Goal: Task Accomplishment & Management: Manage account settings

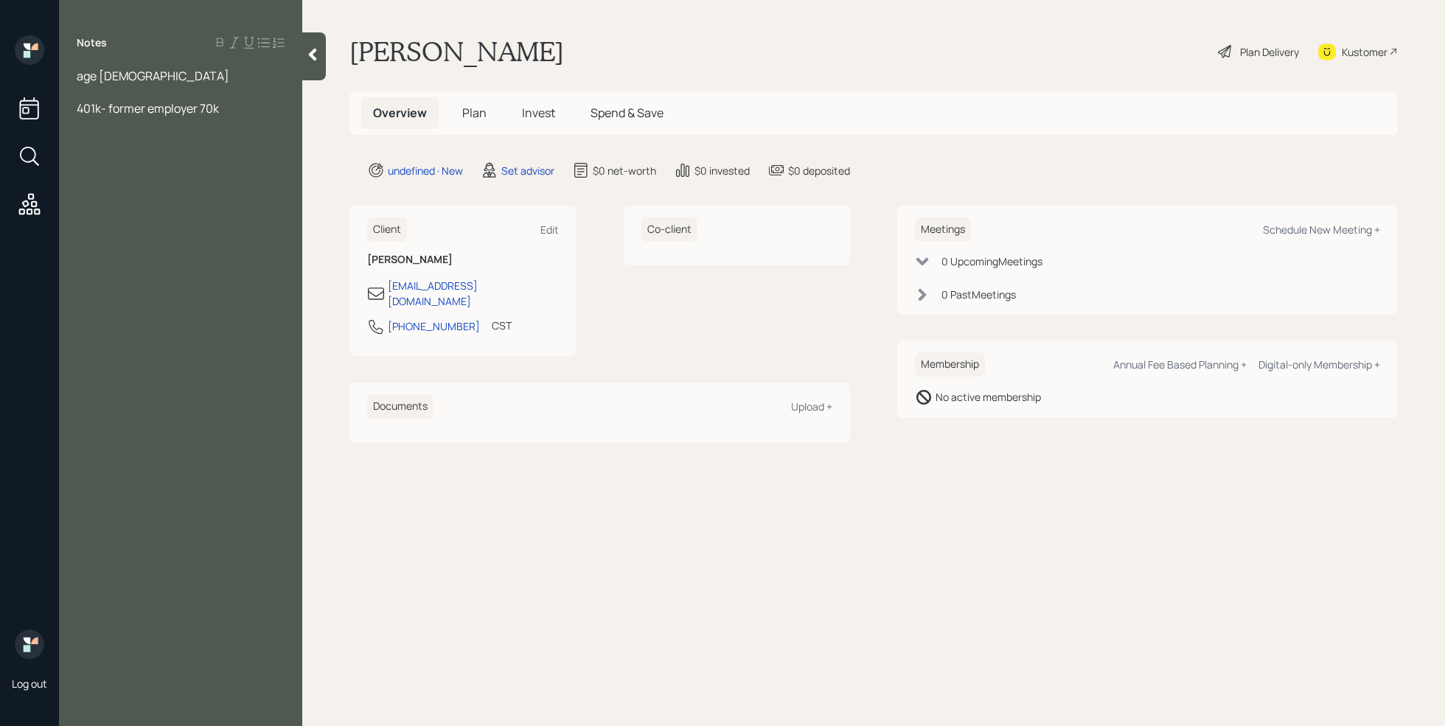
click at [212, 106] on span "401k- former employer 70k" at bounding box center [148, 108] width 142 height 16
click at [1312, 236] on div "Schedule New Meeting +" at bounding box center [1321, 230] width 117 height 14
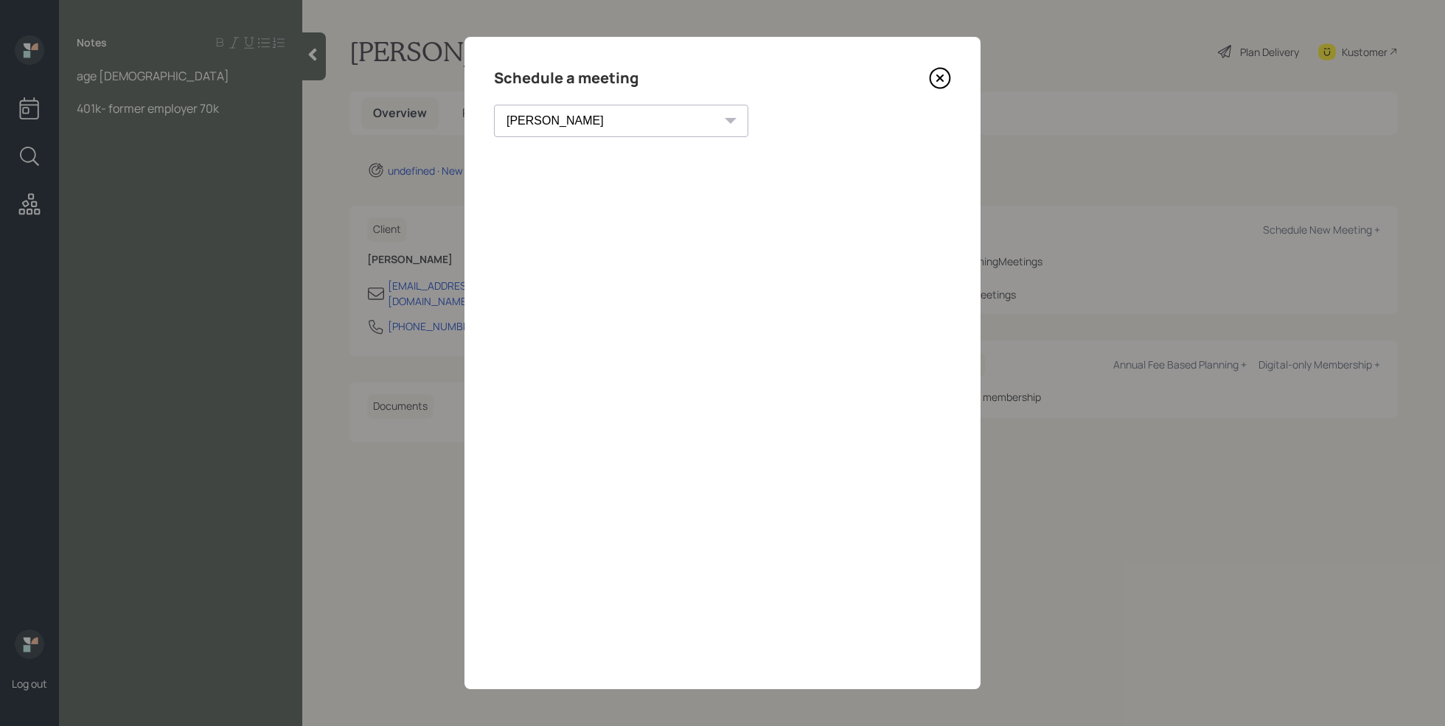
click at [588, 120] on select "[PERSON_NAME] [PERSON_NAME] [PERSON_NAME] [PERSON_NAME] [PERSON_NAME] [PERSON_N…" at bounding box center [621, 121] width 254 height 32
select select "7ee11780-4d8a-424a-8367-23e02165f7ba"
click at [494, 105] on select "[PERSON_NAME] [PERSON_NAME] [PERSON_NAME] [PERSON_NAME] [PERSON_NAME] [PERSON_N…" at bounding box center [621, 121] width 254 height 32
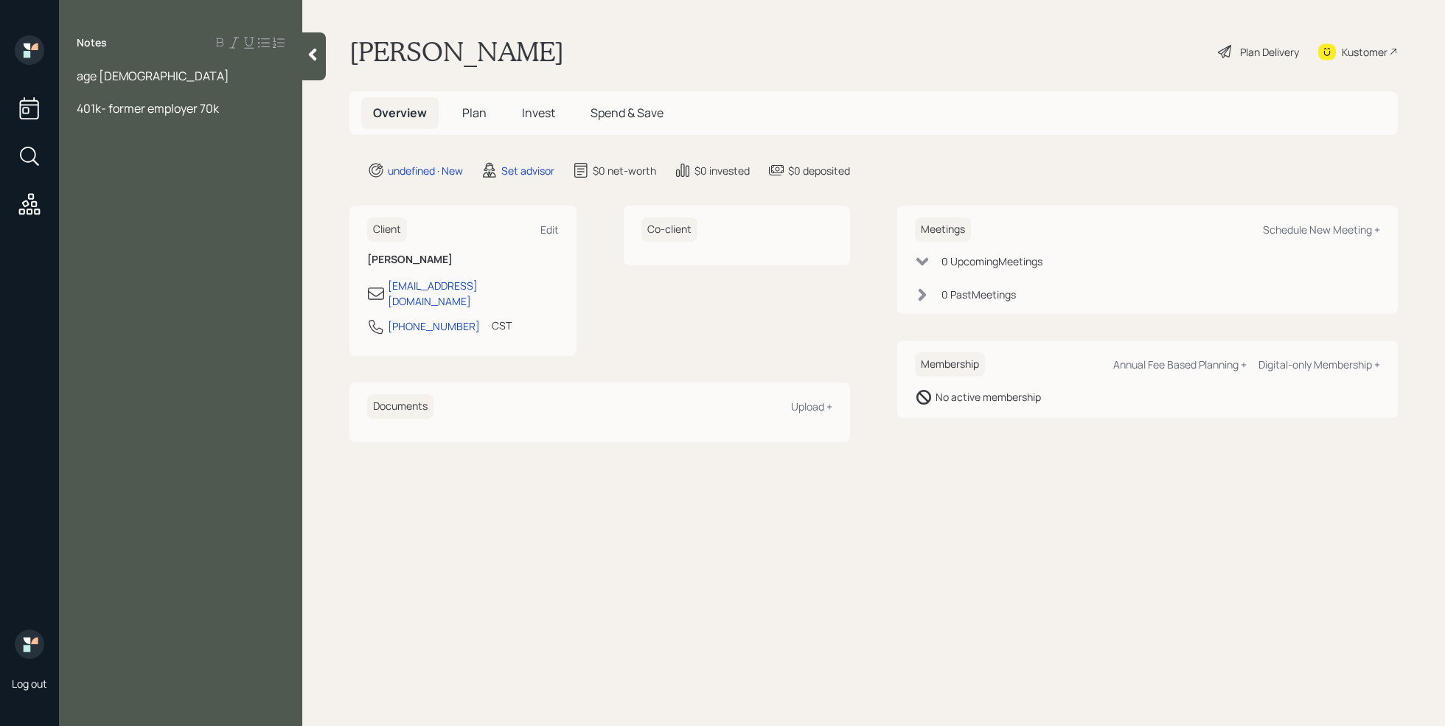
click at [240, 237] on div "Notes age [DEMOGRAPHIC_DATA] 401k- former employer 70k" at bounding box center [180, 371] width 243 height 673
click at [234, 114] on div "401k- former employer 70k" at bounding box center [181, 108] width 208 height 16
click at [316, 47] on icon at bounding box center [312, 54] width 15 height 15
